Goal: Information Seeking & Learning: Learn about a topic

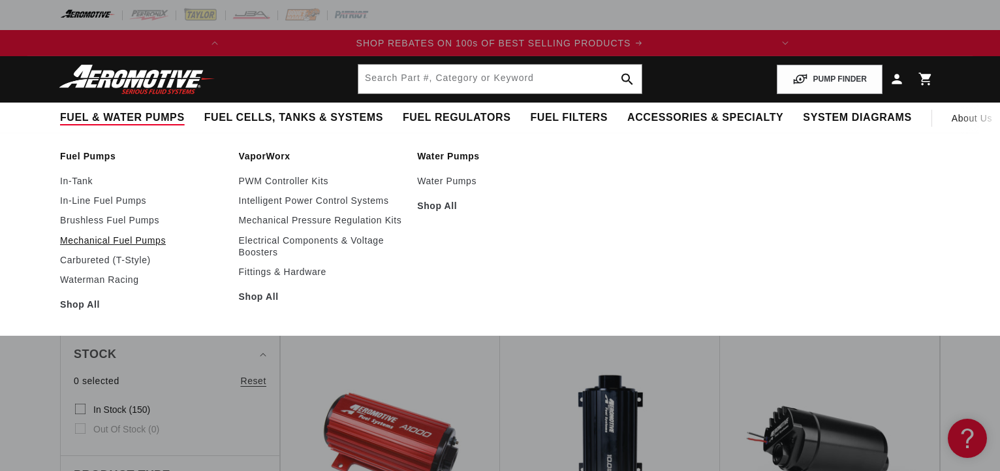
click at [92, 238] on link "Mechanical Fuel Pumps" at bounding box center [143, 240] width 166 height 12
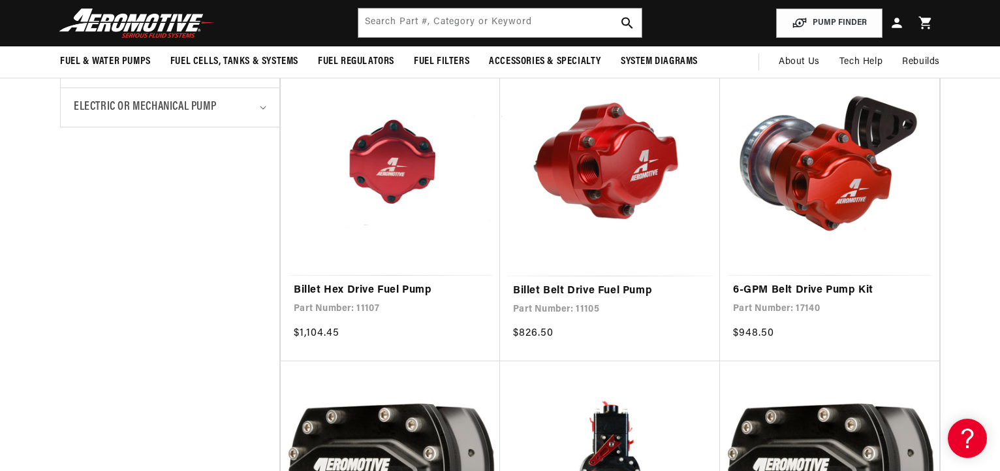
scroll to position [599, 0]
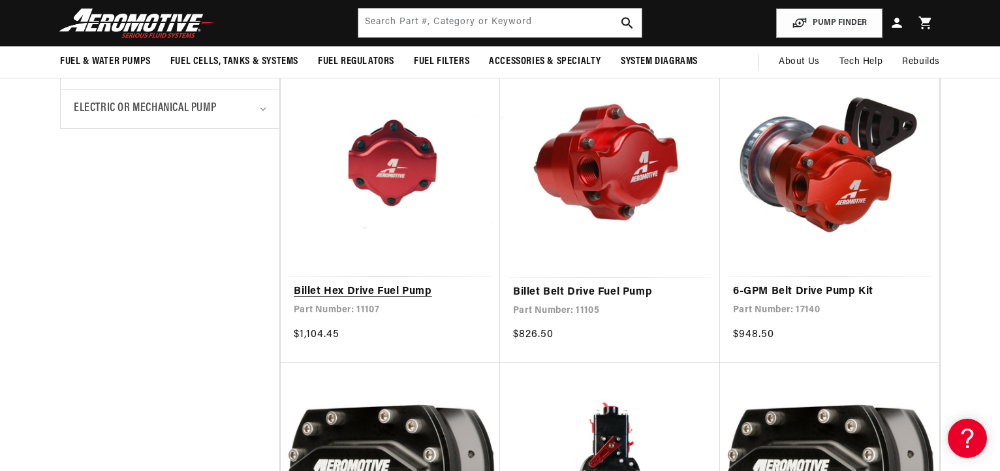
click at [383, 283] on link "Billet Hex Drive Fuel Pump" at bounding box center [390, 291] width 193 height 17
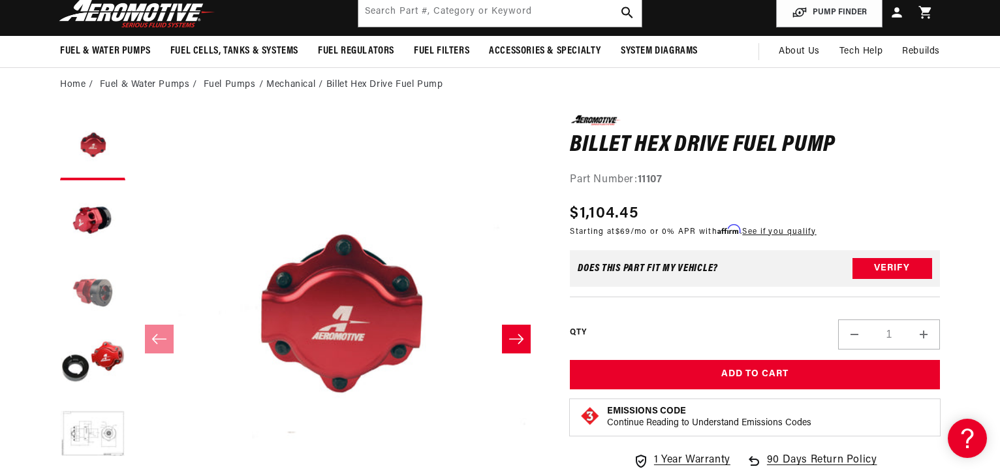
click at [98, 294] on button "Load image 3 in gallery view" at bounding box center [92, 291] width 65 height 65
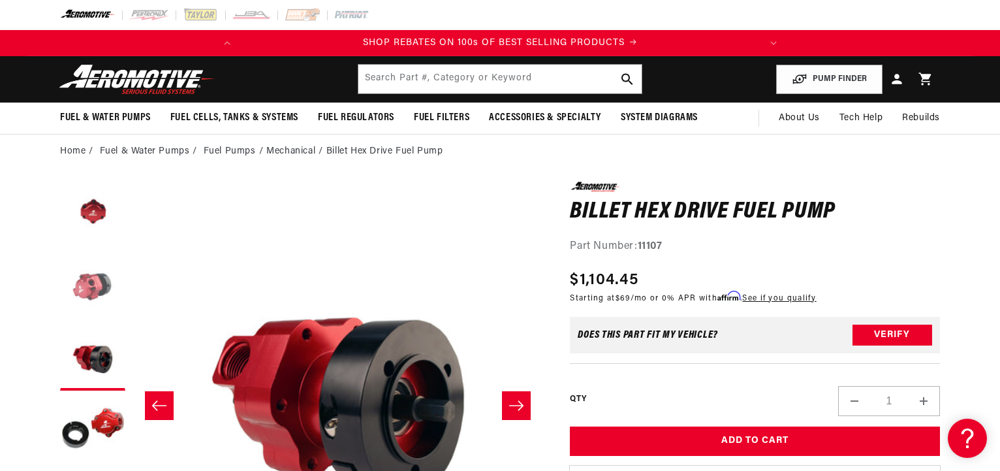
click at [95, 281] on button "Load image 2 in gallery view" at bounding box center [92, 285] width 65 height 65
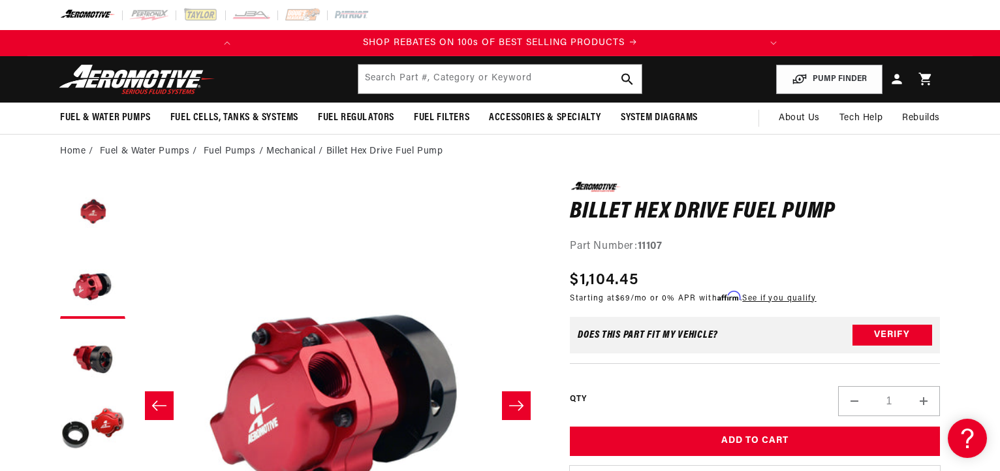
scroll to position [0, 412]
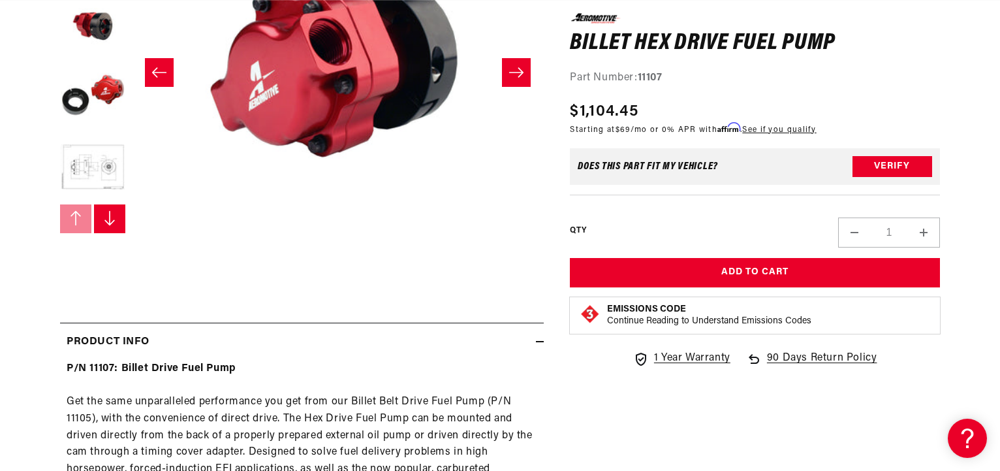
scroll to position [0, 0]
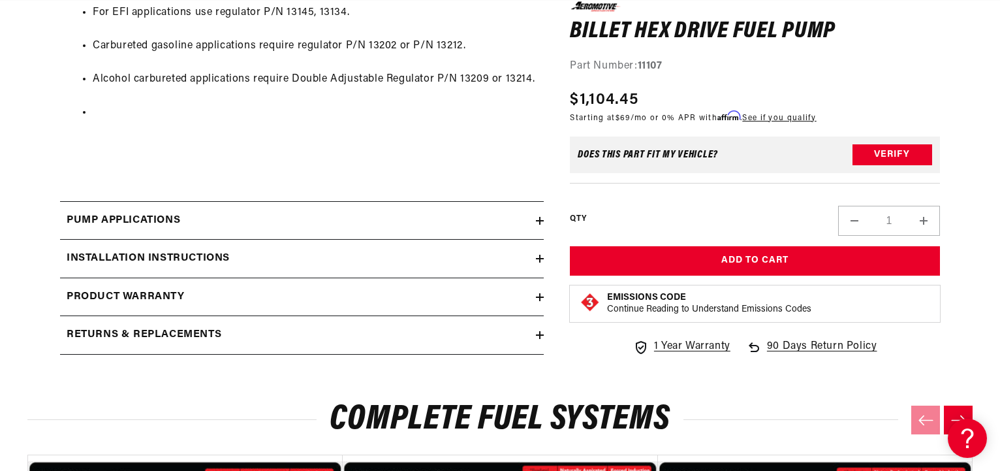
click at [537, 221] on icon at bounding box center [540, 221] width 8 height 0
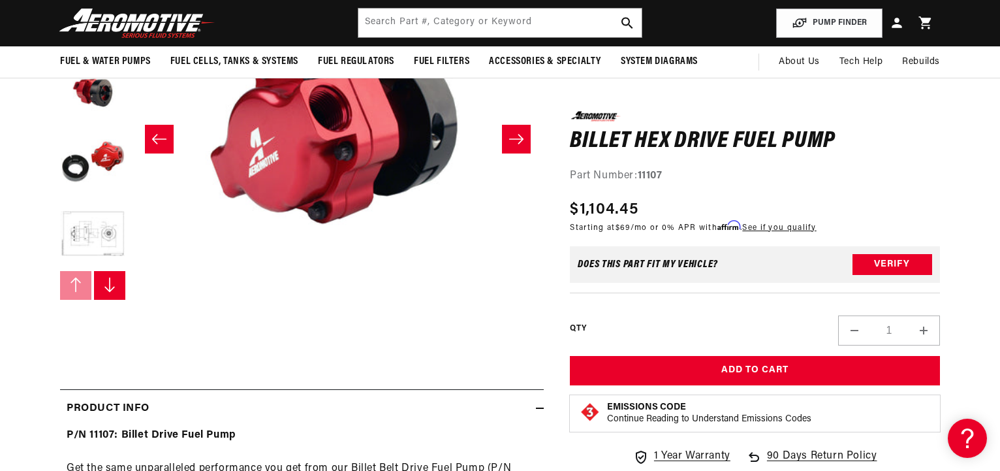
drag, startPoint x: 669, startPoint y: 176, endPoint x: 640, endPoint y: 174, distance: 29.4
click at [640, 174] on div "Part Number: 11107" at bounding box center [755, 176] width 370 height 17
copy div "11107"
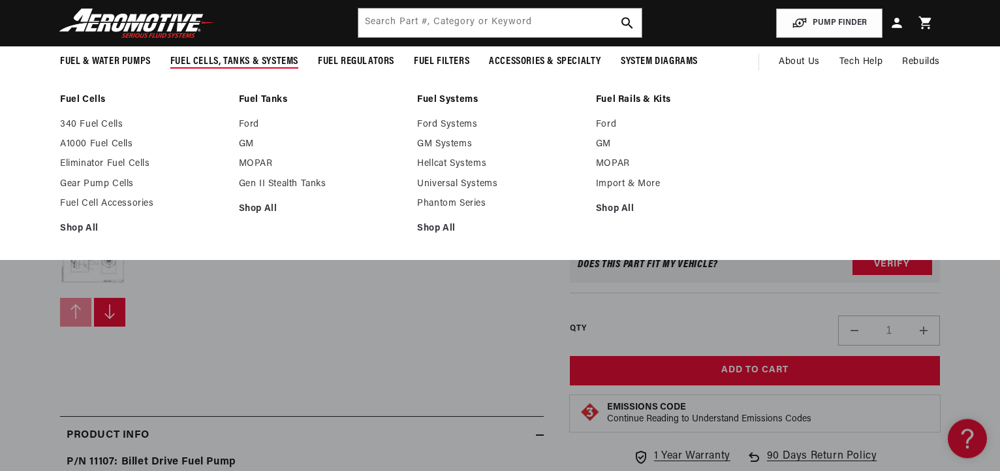
scroll to position [0, 0]
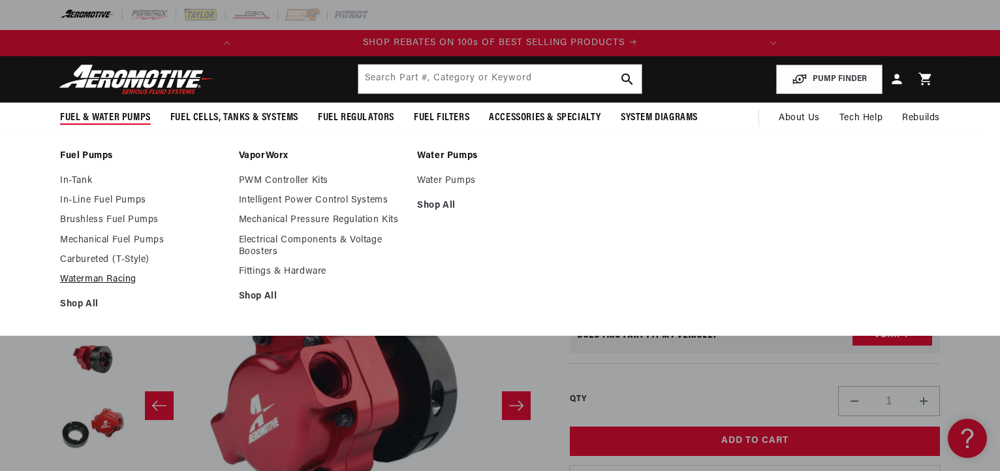
click at [97, 282] on link "Waterman Racing" at bounding box center [143, 280] width 166 height 12
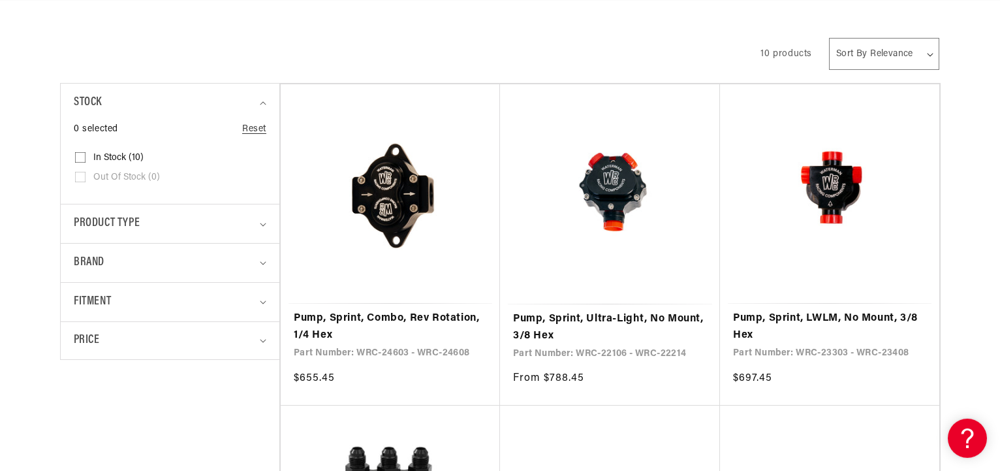
scroll to position [599, 0]
click at [264, 299] on summary "Fitment" at bounding box center [170, 301] width 193 height 39
click at [263, 227] on summary "Product type" at bounding box center [170, 223] width 193 height 39
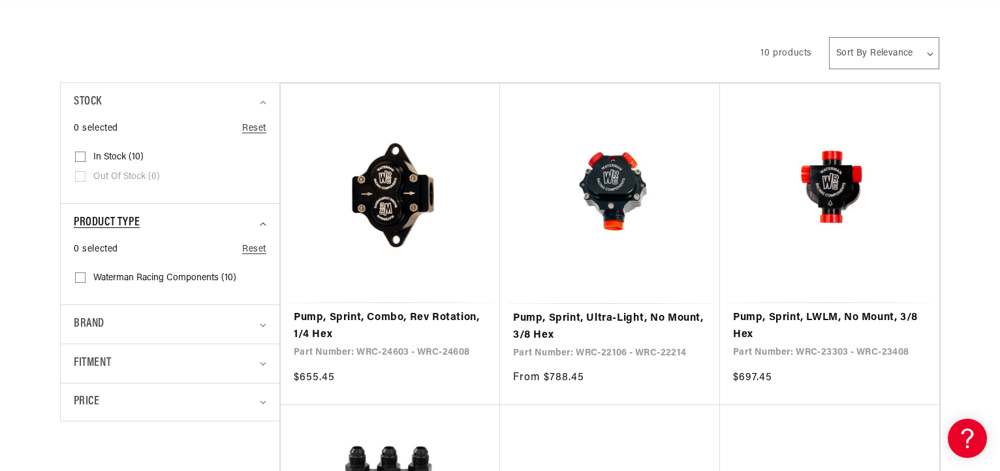
click at [263, 227] on summary "Product type" at bounding box center [170, 223] width 193 height 39
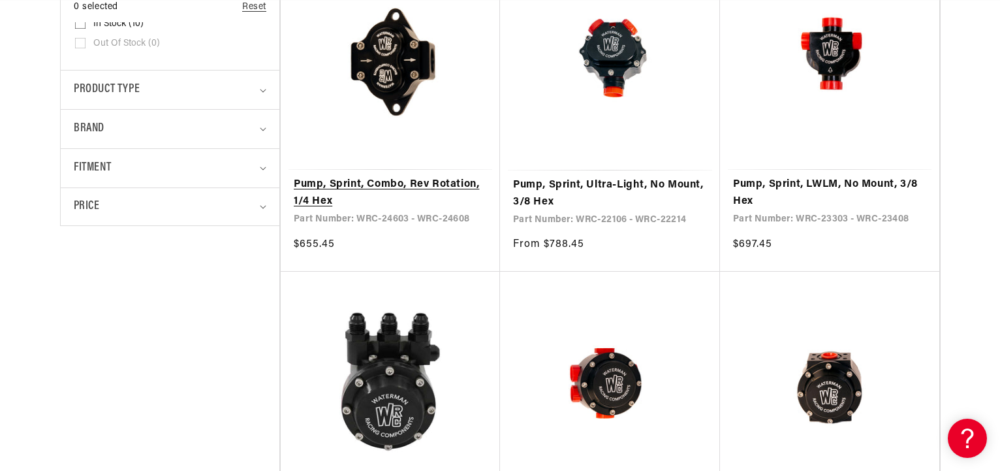
scroll to position [466, 0]
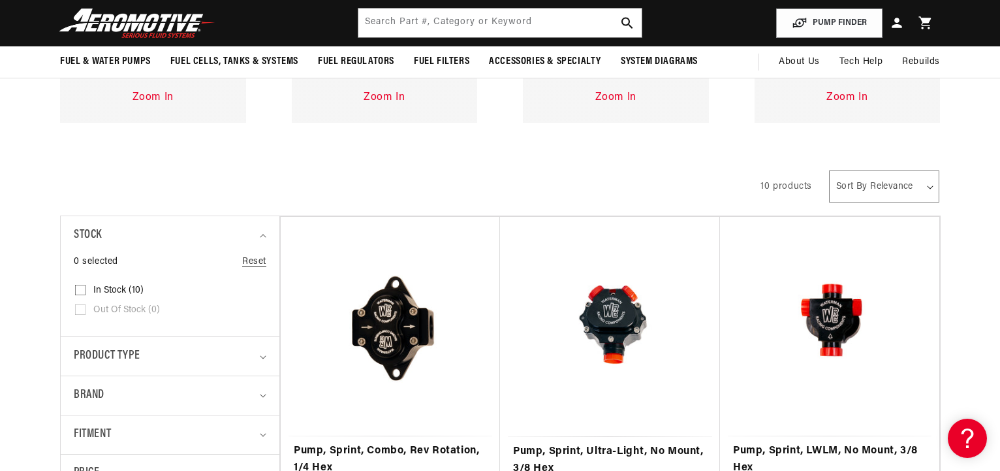
click at [829, 170] on select "Sort By Relevance Sort By Price, Low to High Sort By Price, High to Low" at bounding box center [884, 186] width 110 height 32
select select "price-ascending"
click option "Sort By Price, Low to High" at bounding box center [0, 0] width 0 height 0
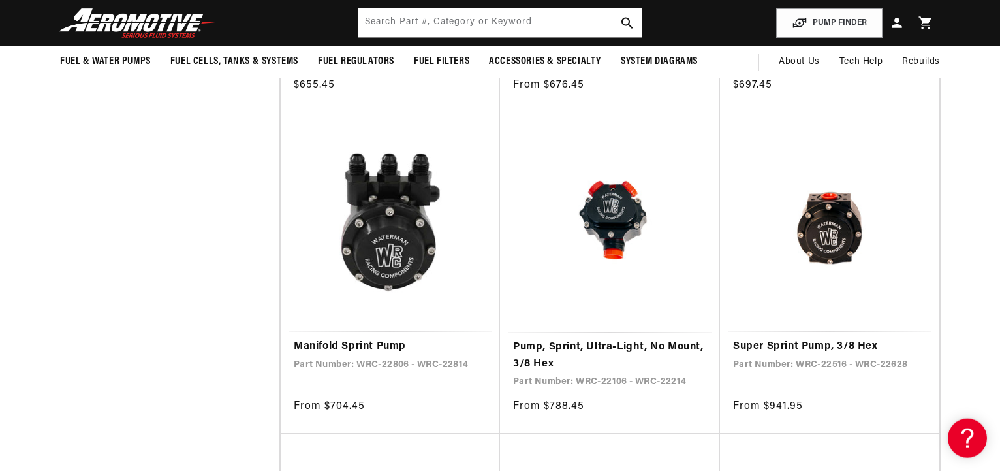
scroll to position [866, 0]
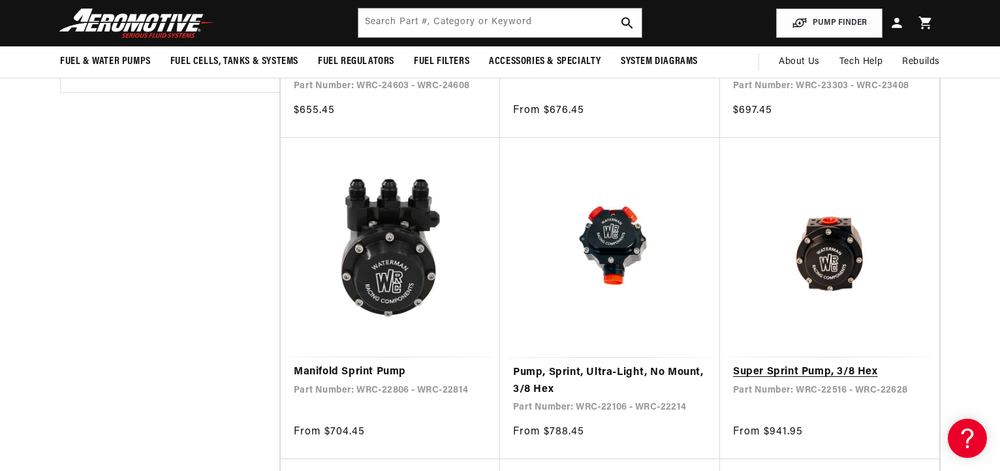
click at [818, 371] on link "Super Sprint Pump, 3/8 Hex" at bounding box center [829, 372] width 193 height 17
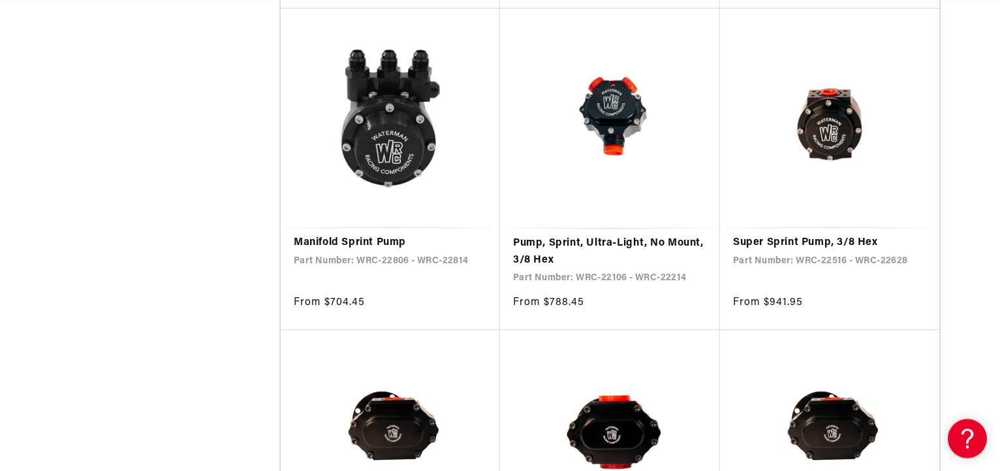
scroll to position [1066, 0]
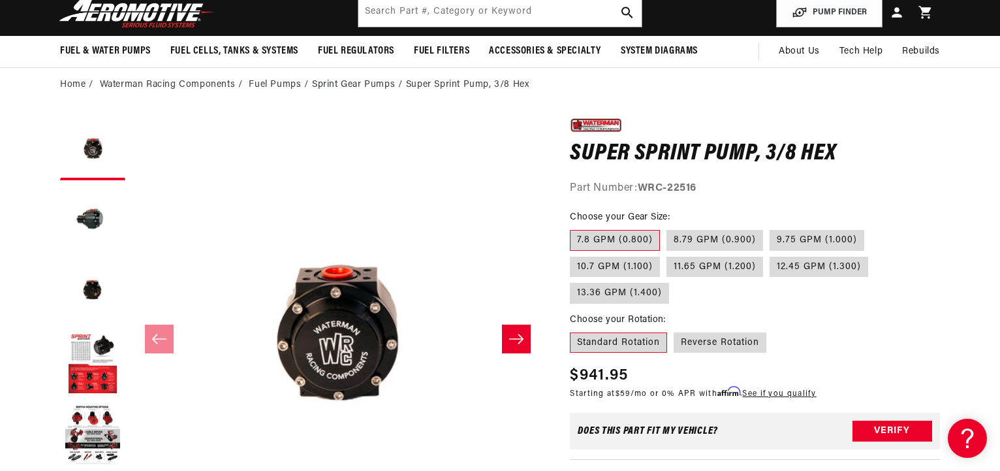
scroll to position [0, 517]
click at [87, 220] on button "Load image 2 in gallery view" at bounding box center [92, 219] width 65 height 65
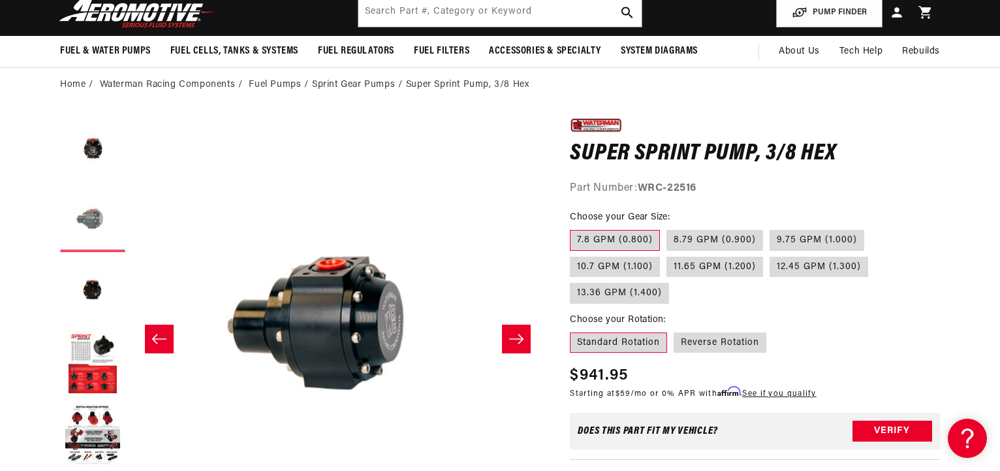
scroll to position [0, 0]
click at [93, 290] on button "Load image 3 in gallery view" at bounding box center [92, 291] width 65 height 65
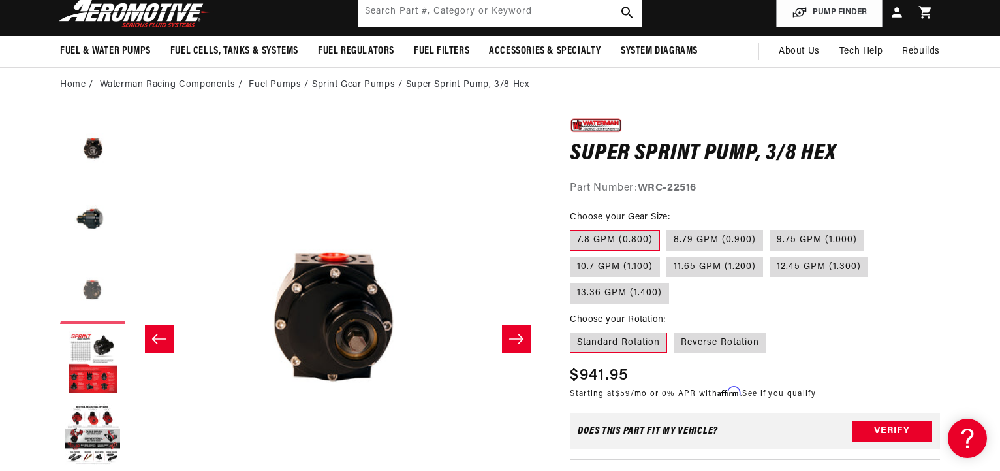
scroll to position [0, 825]
click at [96, 149] on button "Load image 1 in gallery view" at bounding box center [92, 147] width 65 height 65
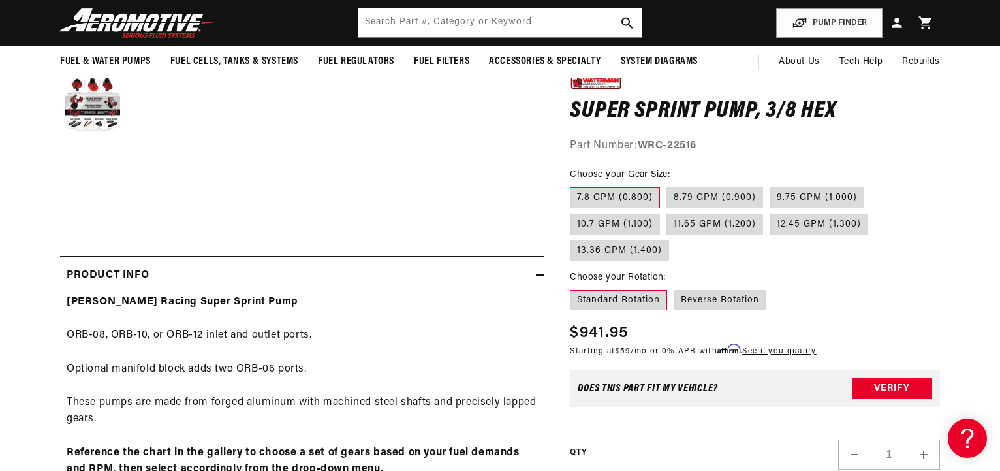
scroll to position [0, 0]
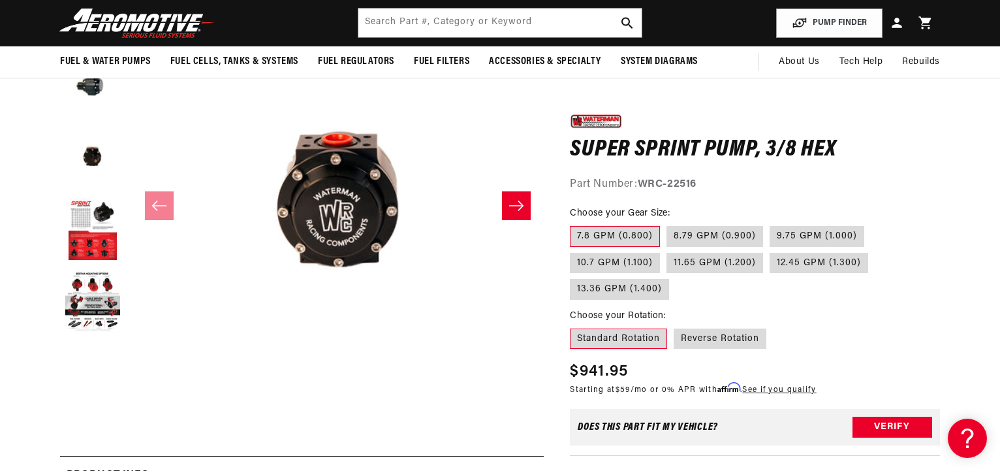
drag, startPoint x: 700, startPoint y: 184, endPoint x: 669, endPoint y: 185, distance: 30.7
click at [641, 185] on div "Part Number: WRC-22516" at bounding box center [755, 184] width 370 height 17
copy strong "WRC-22516"
click at [978, 143] on section "0.0 star rating Write a review Super Sprint Pump, 3/8 Hex Super Sprint Pump, 3/…" at bounding box center [500, 402] width 1000 height 866
click at [712, 232] on label "8.79 GPM (0.900)" at bounding box center [715, 236] width 97 height 21
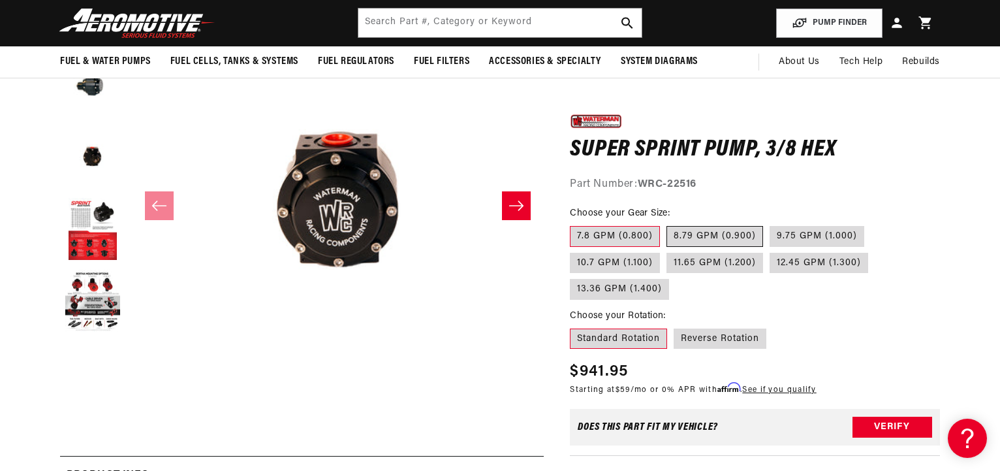
click at [667, 224] on input "8.79 GPM (0.900)" at bounding box center [667, 223] width 1 height 1
radio input "true"
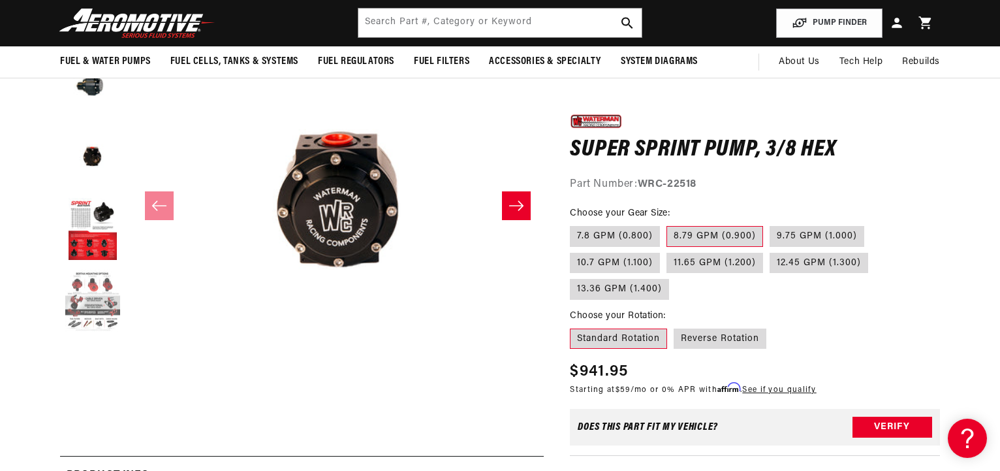
click at [86, 317] on button "Load image 5 in gallery view" at bounding box center [92, 301] width 65 height 65
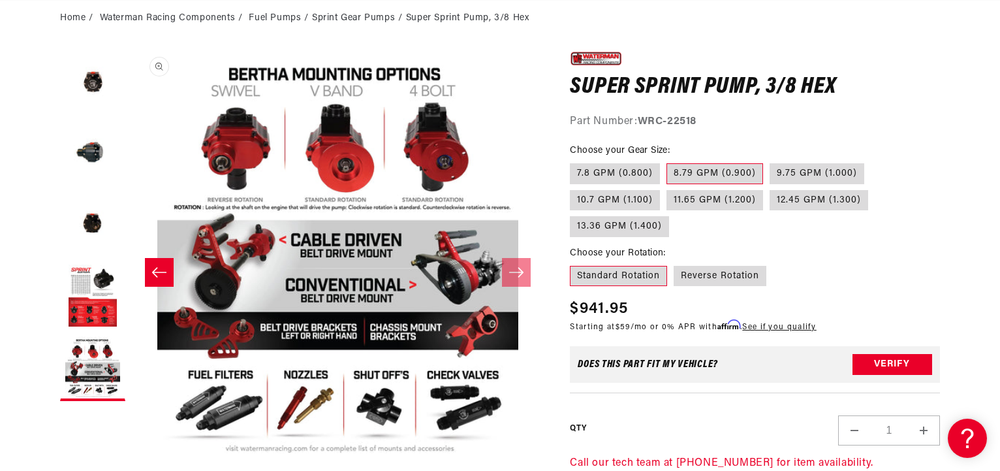
click at [132, 461] on button "Open media 5 in modal" at bounding box center [132, 461] width 0 height 0
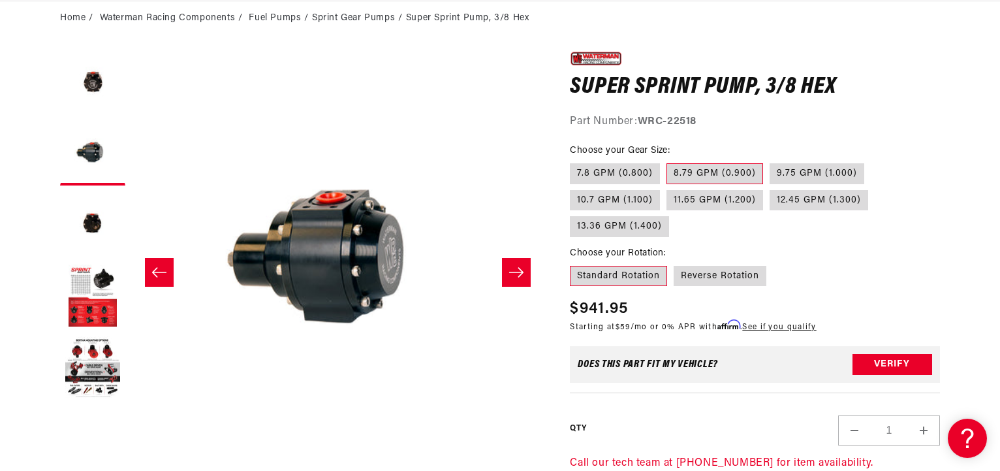
scroll to position [0, 8]
click at [100, 344] on button "Load image 5 in gallery view" at bounding box center [92, 368] width 65 height 65
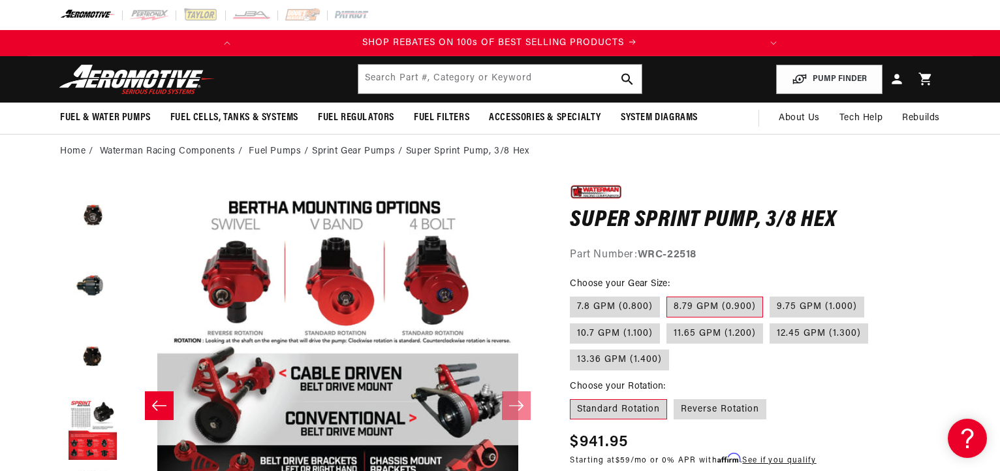
scroll to position [0, 0]
click at [415, 76] on input "text" at bounding box center [499, 79] width 283 height 29
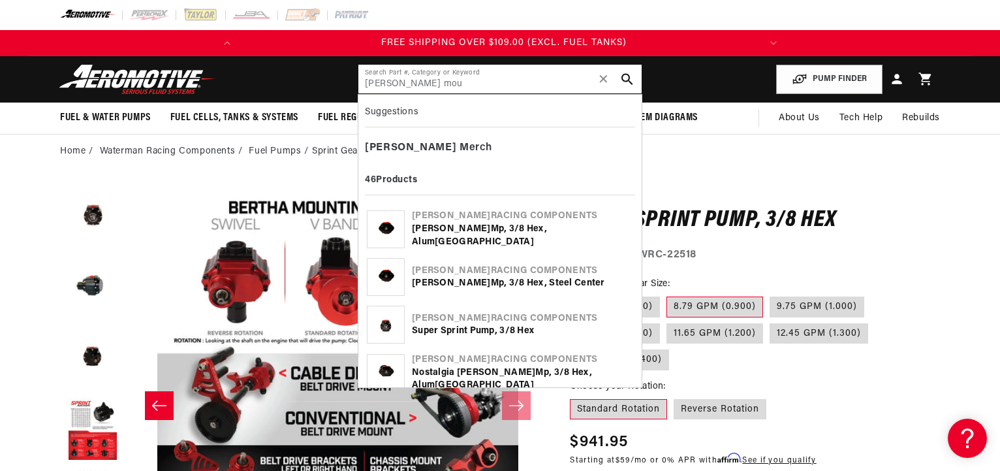
scroll to position [0, 517]
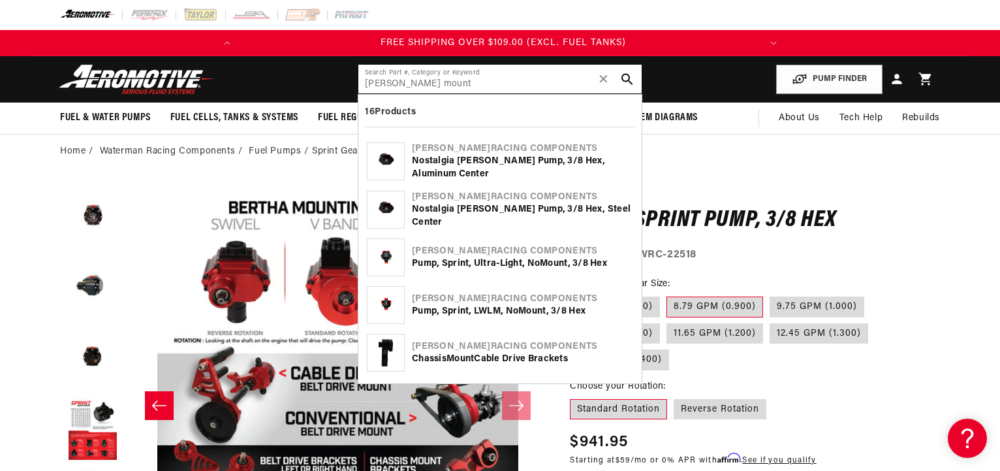
type input "[PERSON_NAME] mount"
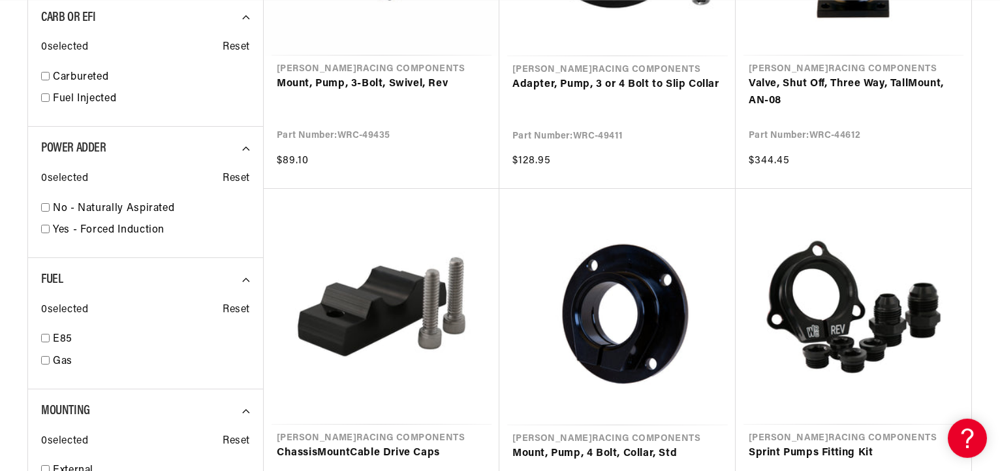
scroll to position [1265, 0]
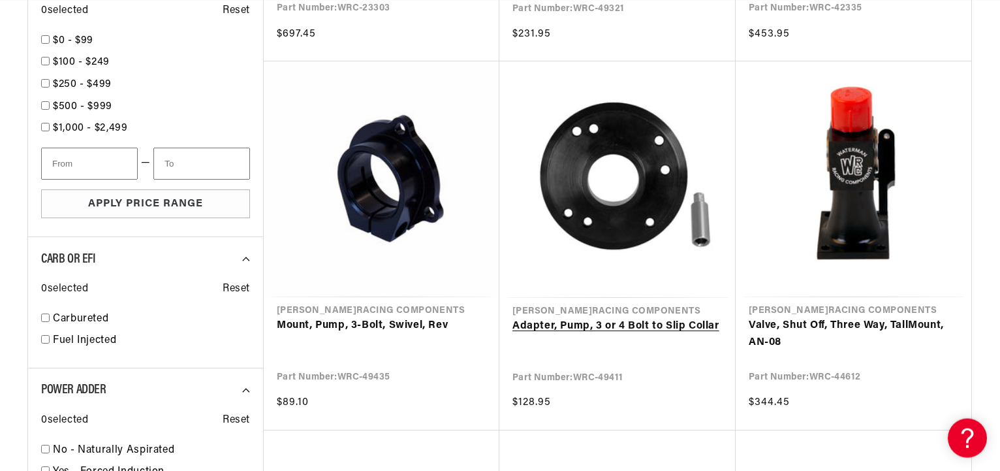
scroll to position [932, 0]
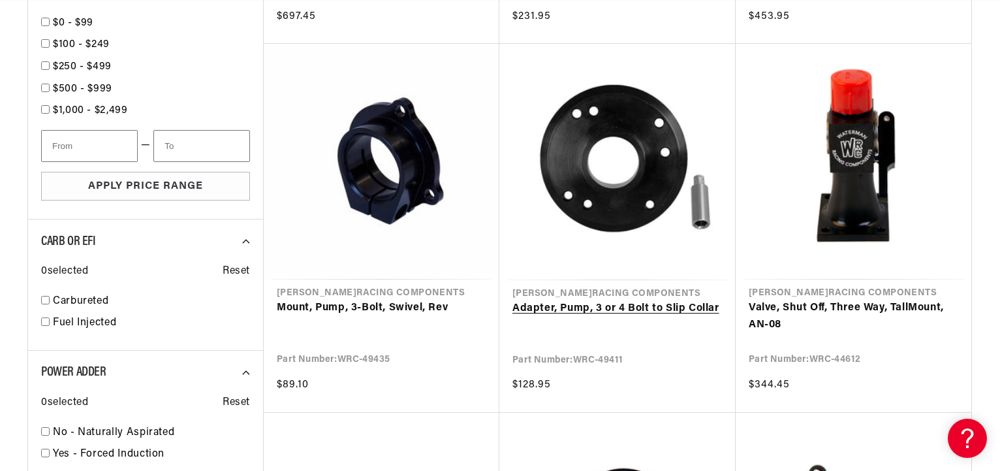
click at [621, 309] on link "Adapter, Pump, 3 or 4 Bolt to Slip Collar" at bounding box center [618, 308] width 210 height 17
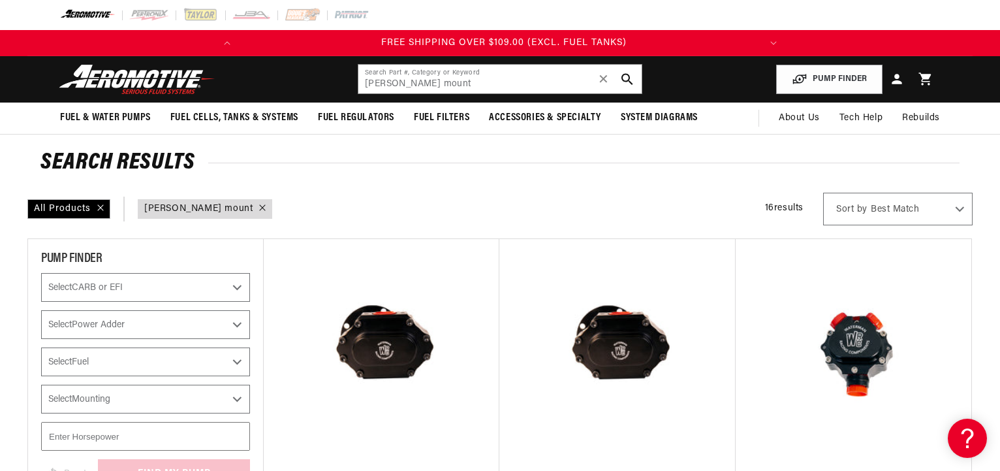
scroll to position [0, 517]
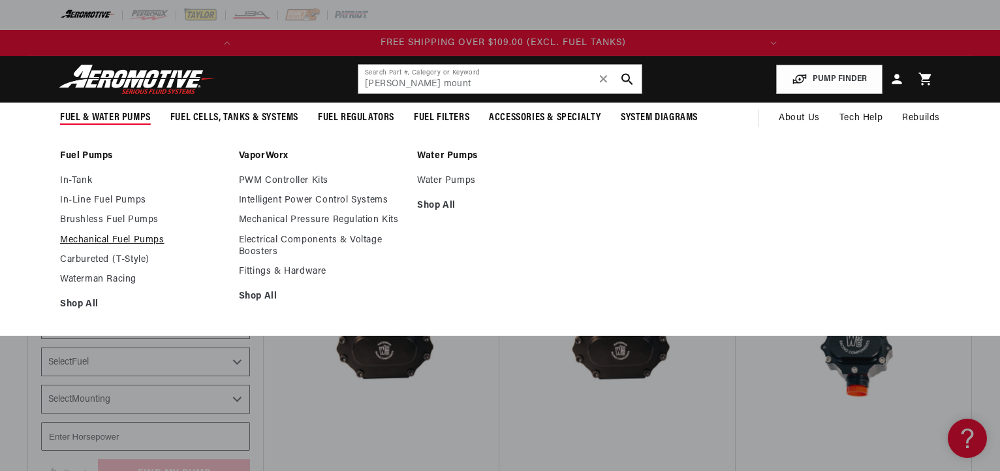
click at [78, 238] on link "Mechanical Fuel Pumps" at bounding box center [143, 240] width 166 height 12
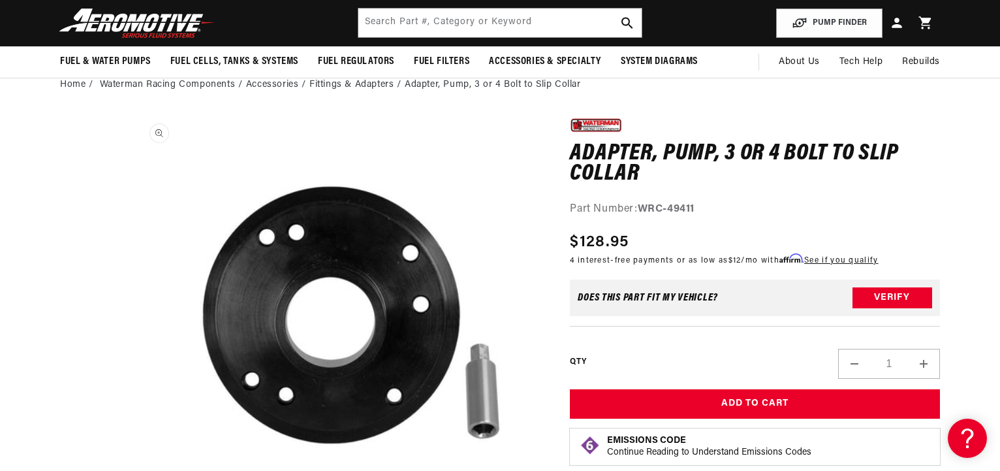
scroll to position [0, 517]
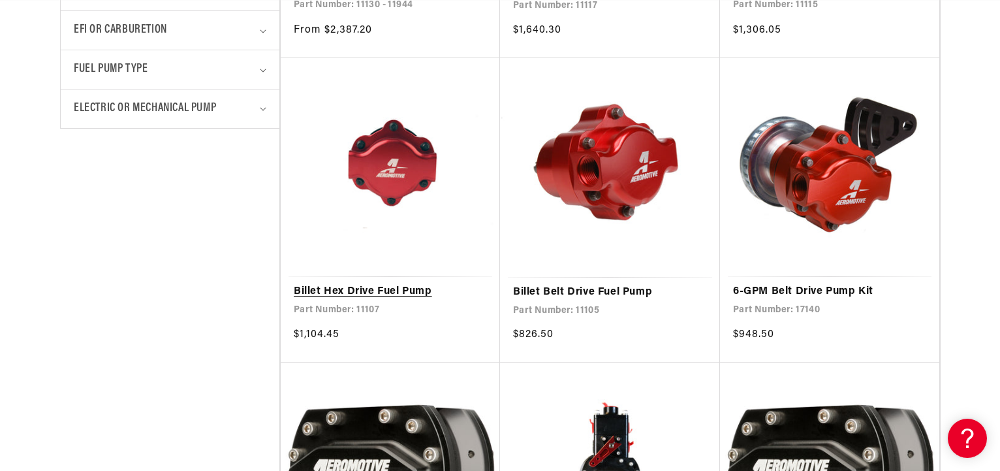
click at [391, 283] on link "Billet Hex Drive Fuel Pump" at bounding box center [390, 291] width 193 height 17
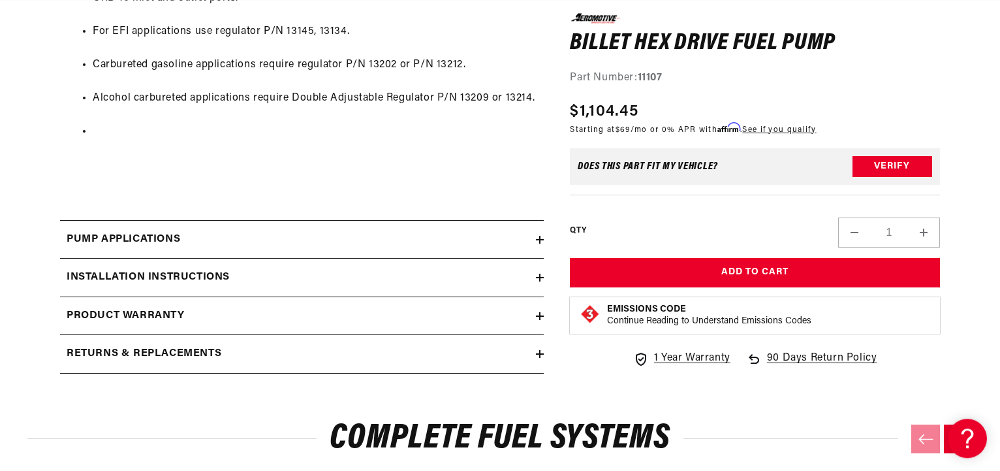
scroll to position [1532, 0]
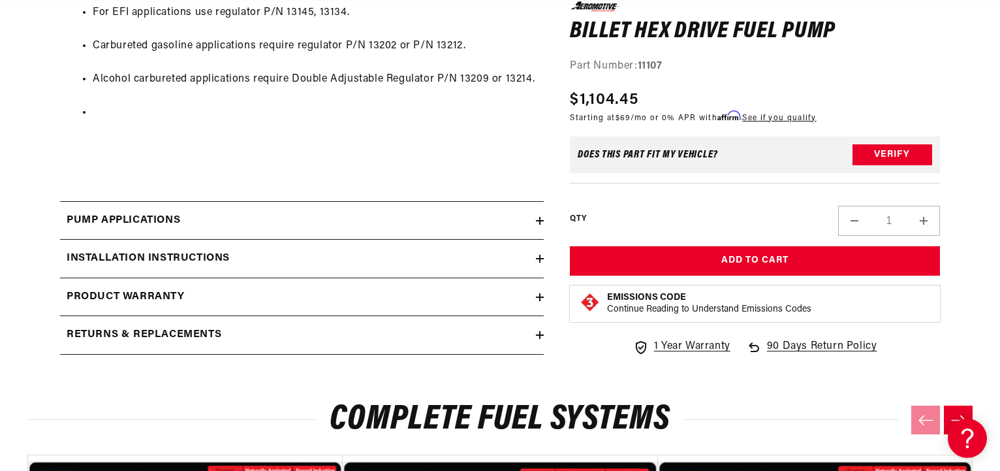
click at [539, 259] on icon at bounding box center [540, 259] width 8 height 0
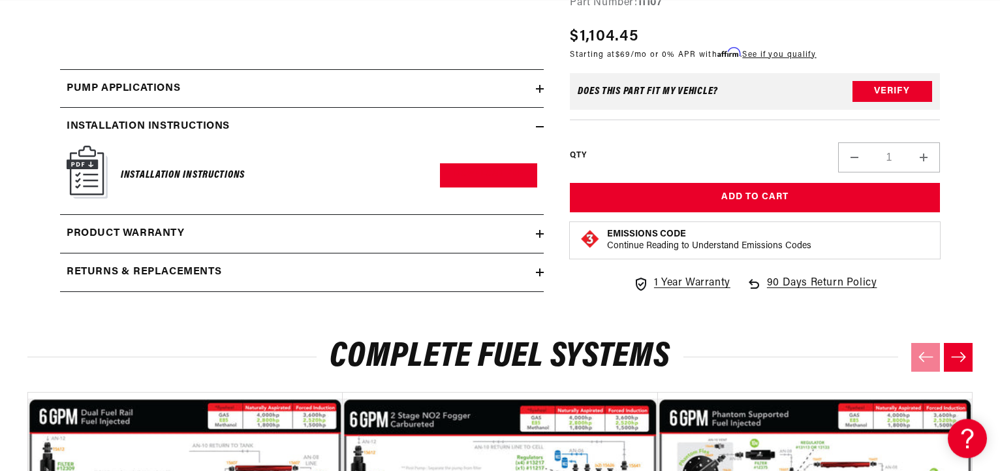
scroll to position [1665, 0]
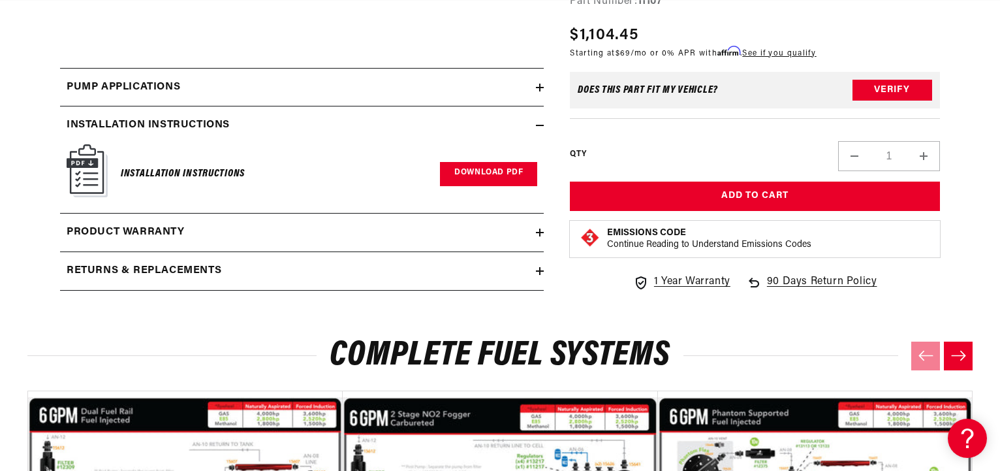
click at [492, 186] on link "Download PDF" at bounding box center [488, 174] width 97 height 24
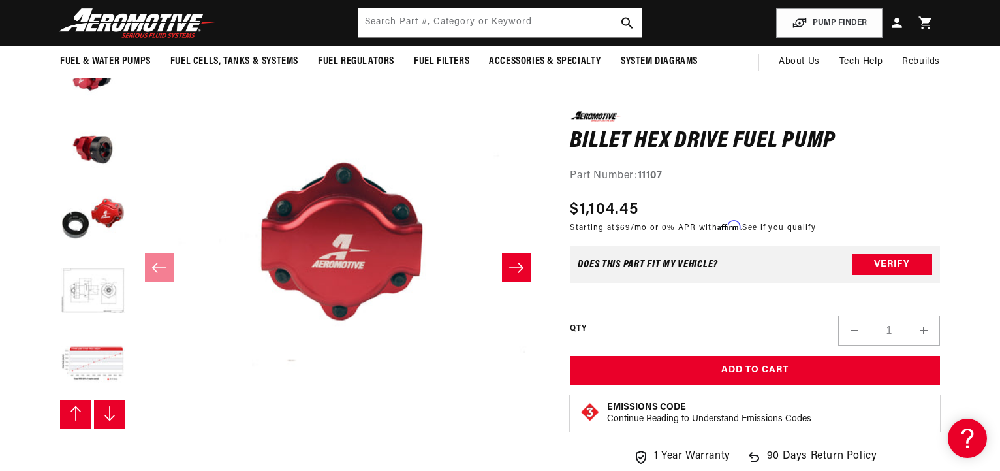
scroll to position [67, 0]
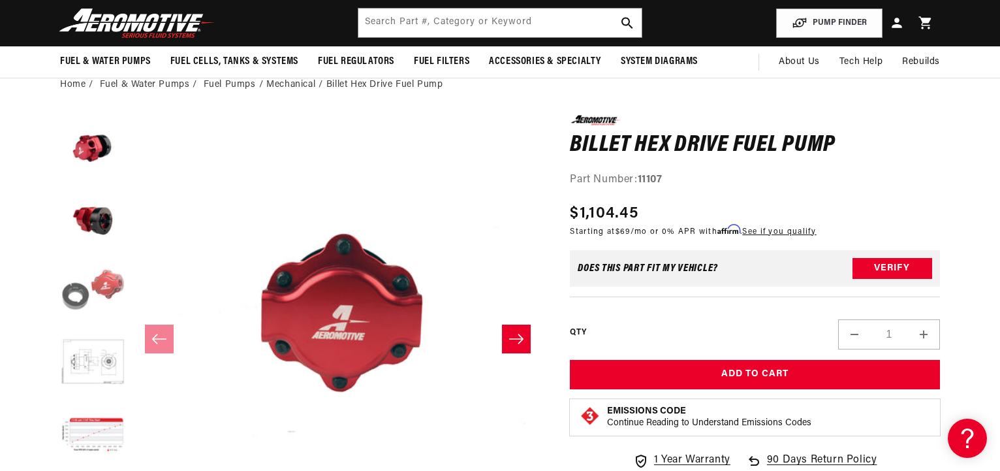
click at [95, 277] on button "Load image 4 in gallery view" at bounding box center [92, 291] width 65 height 65
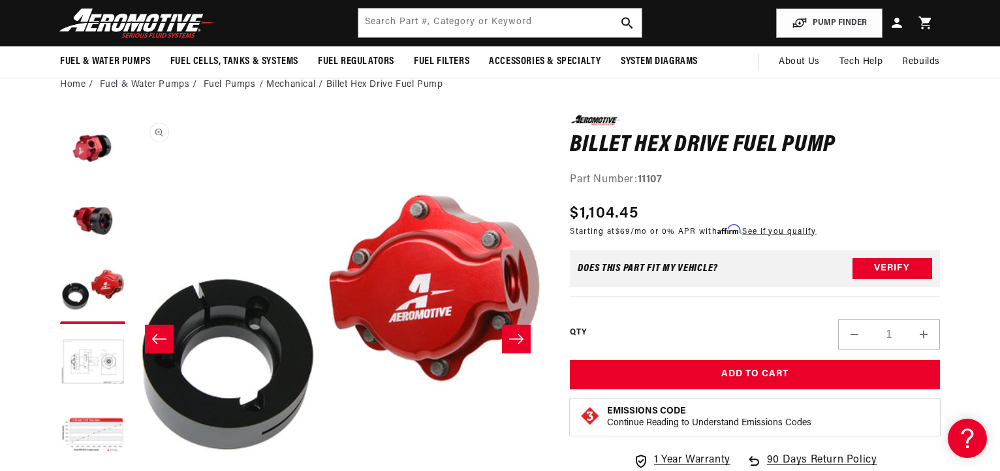
scroll to position [0, 517]
click at [106, 346] on button "Load image 5 in gallery view" at bounding box center [92, 362] width 65 height 65
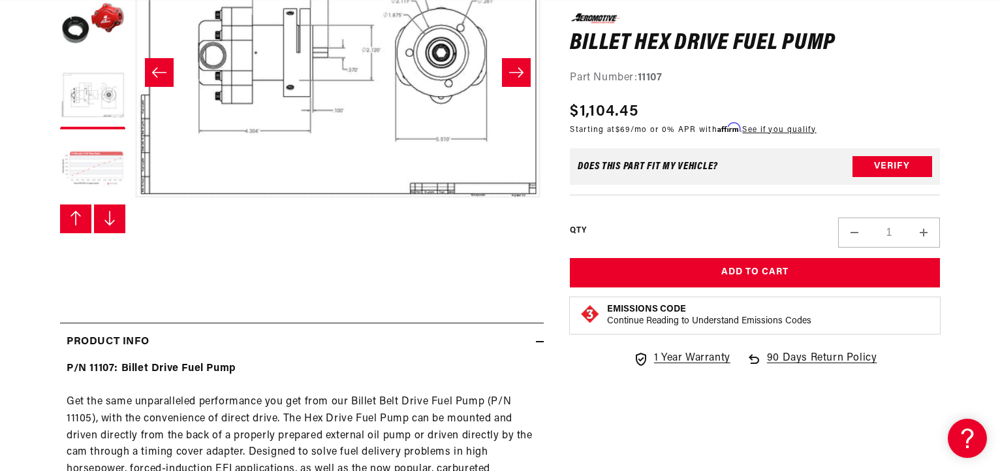
click at [84, 160] on button "Load image 6 in gallery view" at bounding box center [92, 168] width 65 height 65
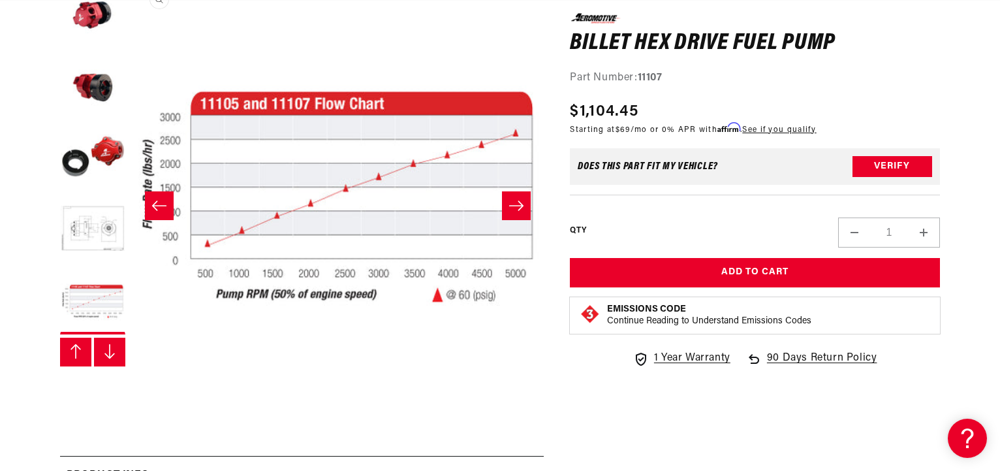
scroll to position [0, 2061]
